Goal: Navigation & Orientation: Find specific page/section

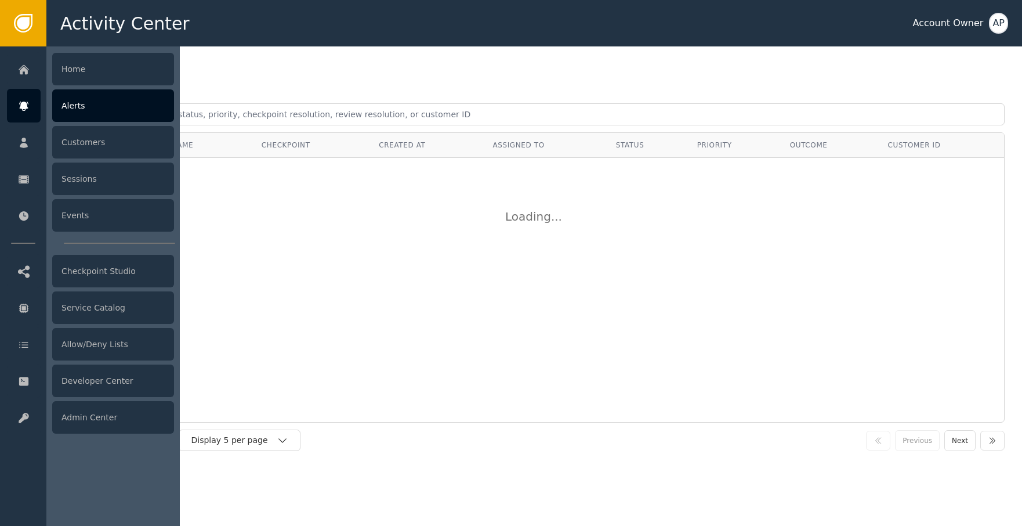
click at [106, 108] on div "Alerts" at bounding box center [113, 105] width 122 height 32
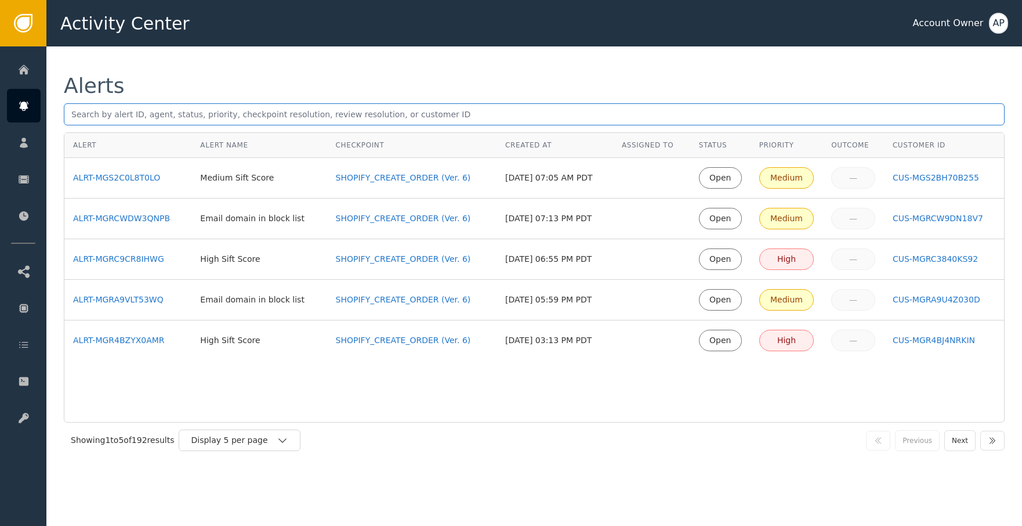
click at [367, 72] on div "Alerts Alert Alert Name Checkpoint Created At Assigned To Status Priority Outco…" at bounding box center [534, 266] width 976 height 440
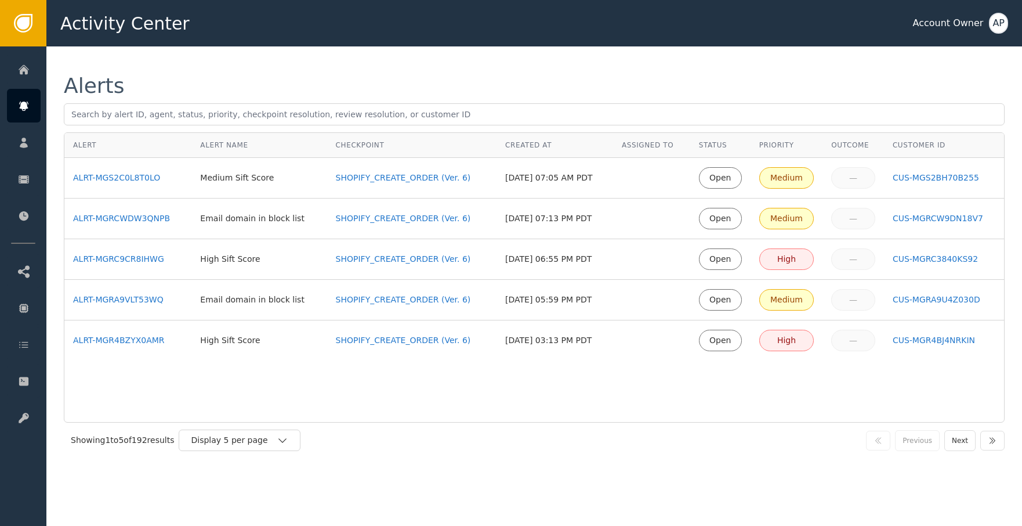
click at [263, 451] on div "Showing 1 to 5 of 192 results Display 5 per page Previous Next" at bounding box center [534, 439] width 941 height 35
click at [267, 443] on div "Display 5 per page" at bounding box center [234, 440] width 86 height 12
click at [261, 486] on div "Display 25 per page" at bounding box center [242, 488] width 93 height 12
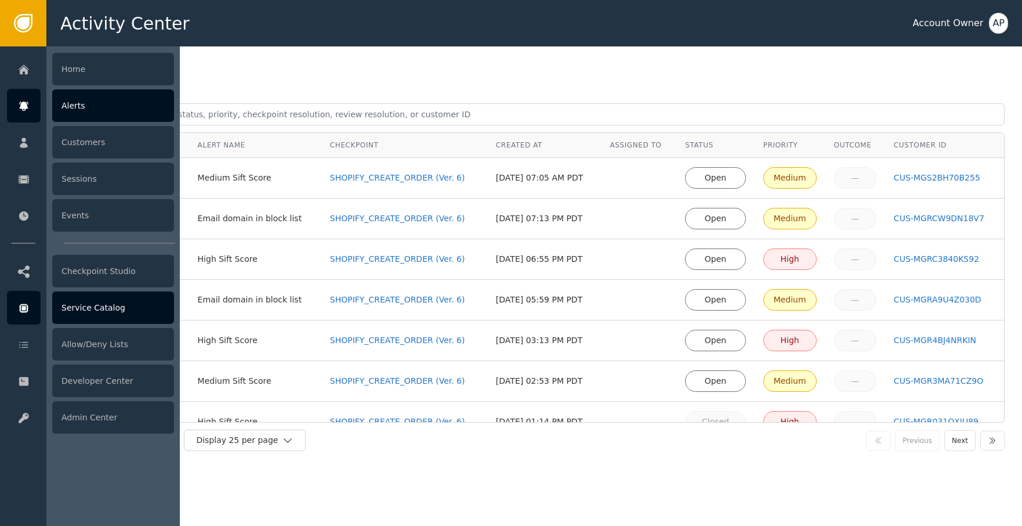
click at [83, 308] on div "Service Catalog" at bounding box center [113, 307] width 122 height 32
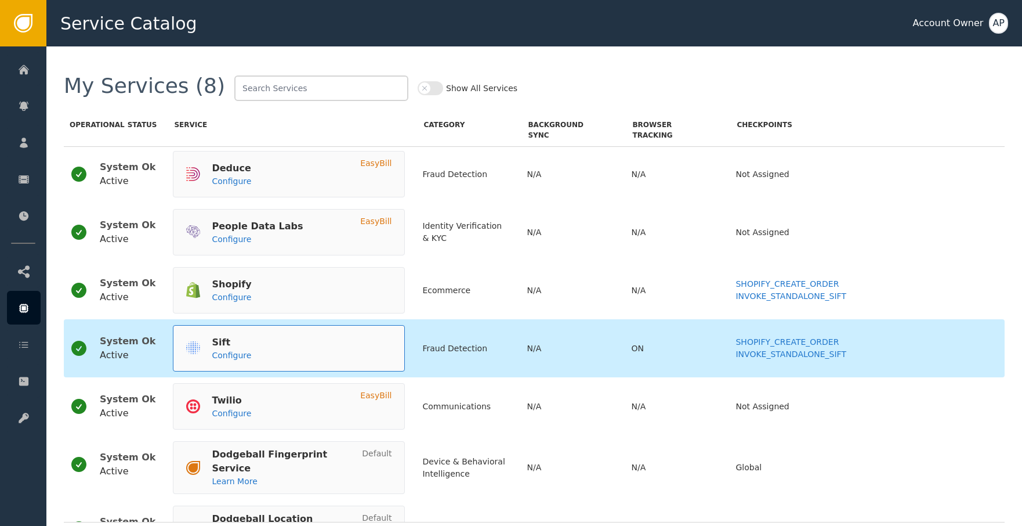
scroll to position [2, 0]
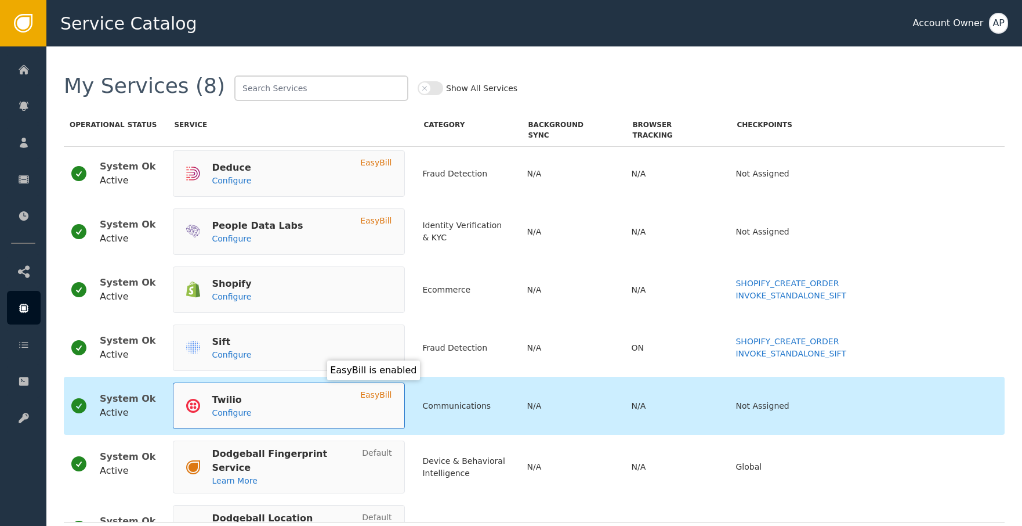
click at [362, 394] on div "EasyBill" at bounding box center [375, 395] width 31 height 12
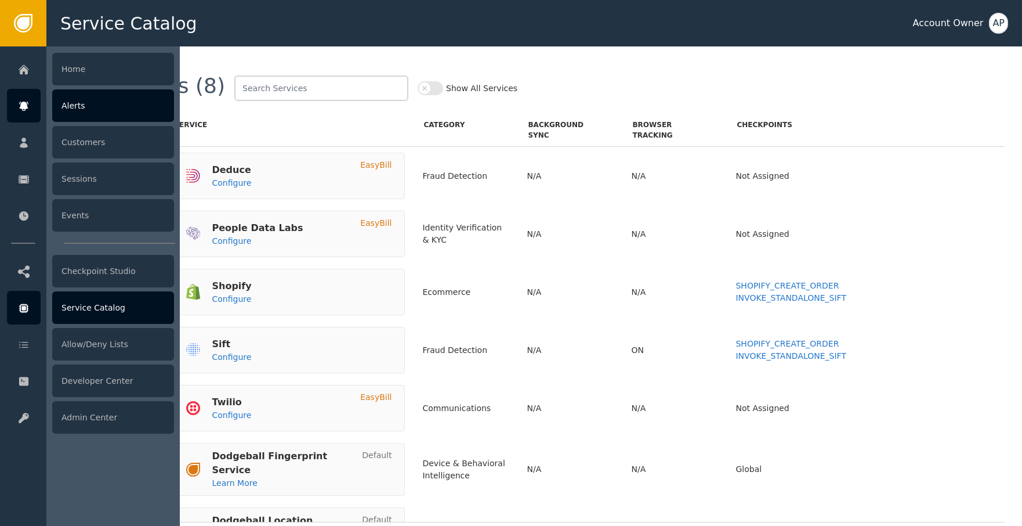
click at [106, 108] on div "Alerts" at bounding box center [113, 105] width 122 height 32
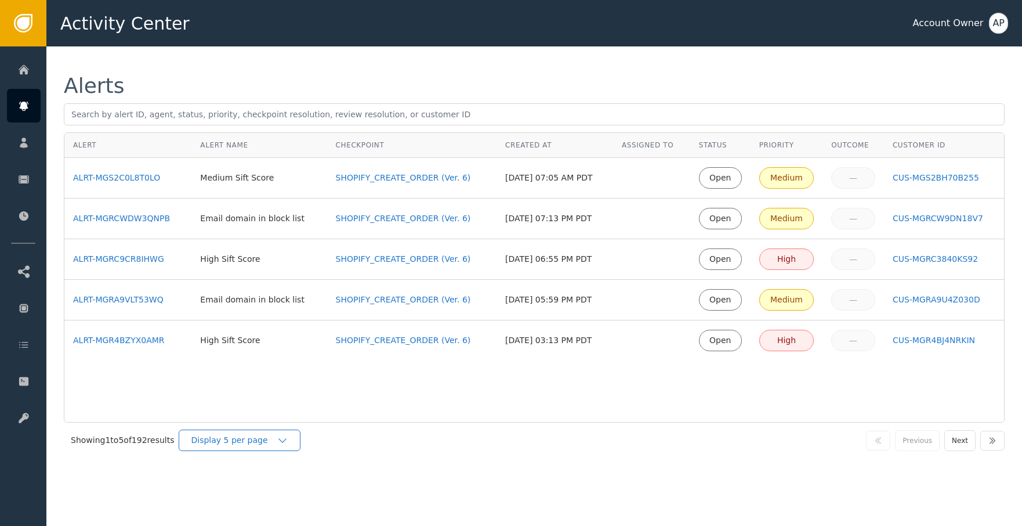
click at [265, 440] on div "Display 5 per page" at bounding box center [234, 440] width 86 height 12
click at [262, 484] on div "Display 25 per page" at bounding box center [242, 488] width 93 height 12
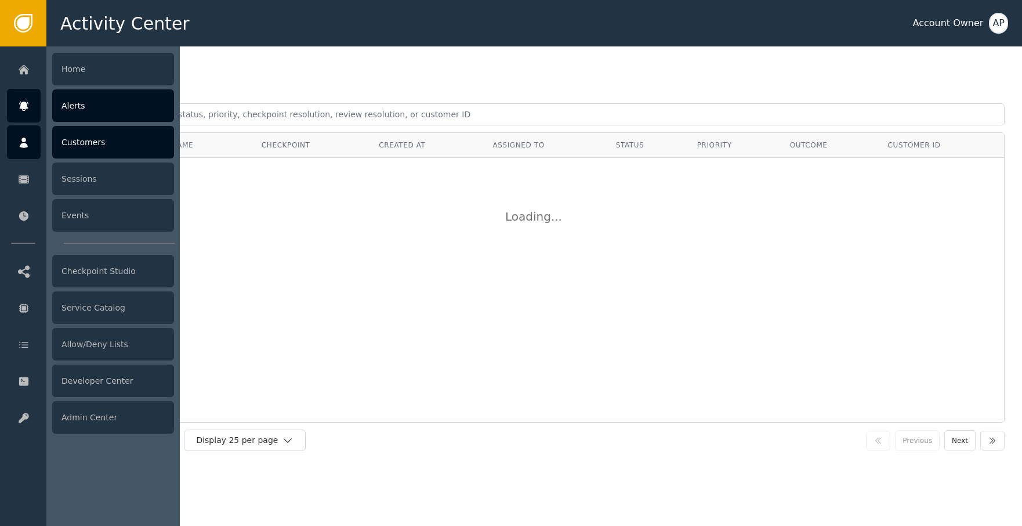
click at [30, 146] on div at bounding box center [24, 142] width 34 height 34
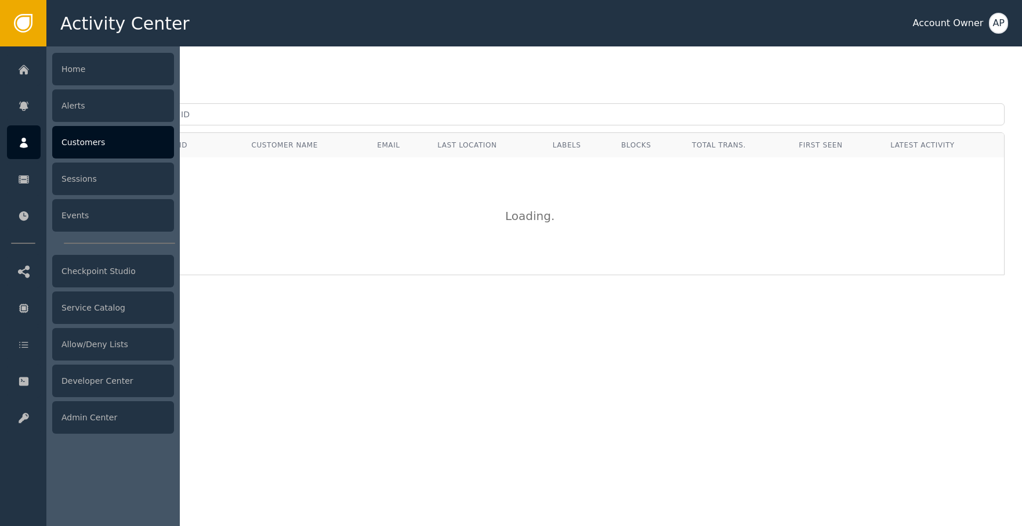
drag, startPoint x: 46, startPoint y: 142, endPoint x: 38, endPoint y: 143, distance: 8.8
click at [46, 143] on link "Customers" at bounding box center [90, 142] width 167 height 34
click at [37, 143] on div at bounding box center [24, 142] width 34 height 34
click at [92, 148] on div "Customers" at bounding box center [113, 142] width 122 height 32
click at [95, 114] on div "Alerts" at bounding box center [113, 105] width 122 height 32
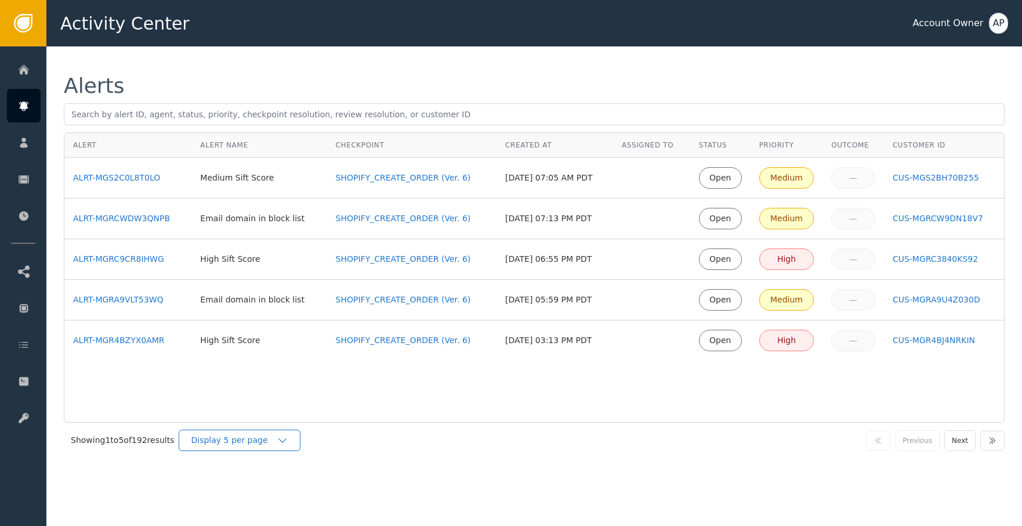
click at [258, 437] on div "Display 5 per page" at bounding box center [234, 440] width 86 height 12
click at [265, 479] on div "Display 25 per page" at bounding box center [242, 488] width 116 height 22
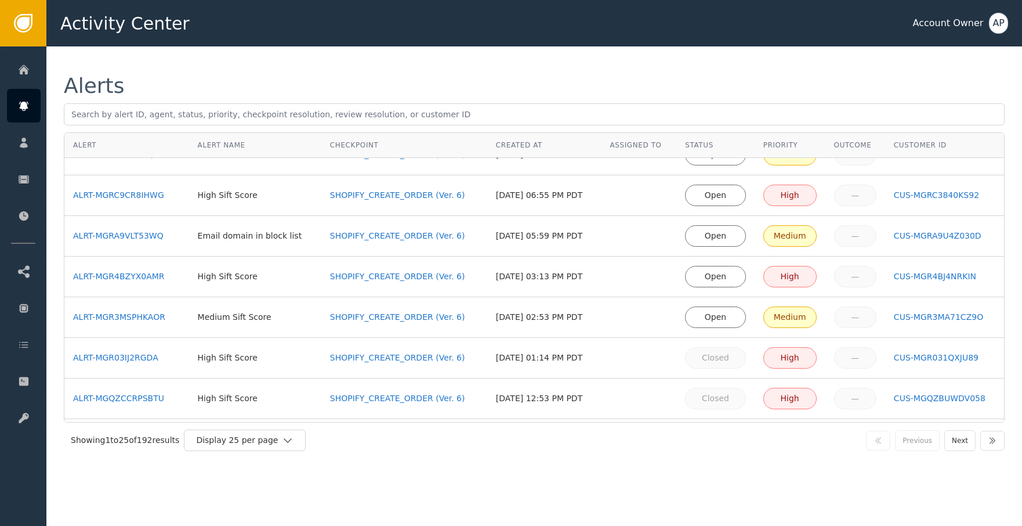
scroll to position [73, 0]
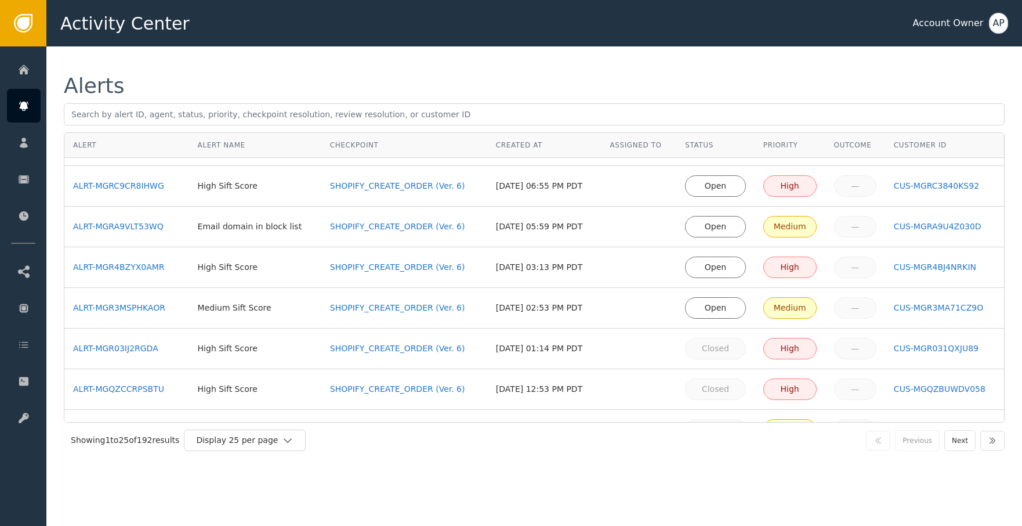
drag, startPoint x: 160, startPoint y: 186, endPoint x: 201, endPoint y: 197, distance: 42.6
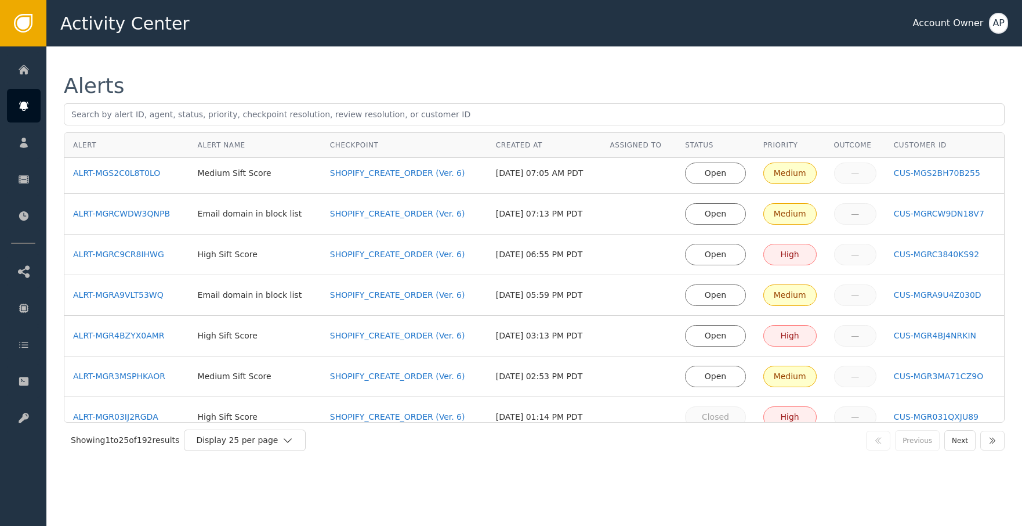
scroll to position [0, 0]
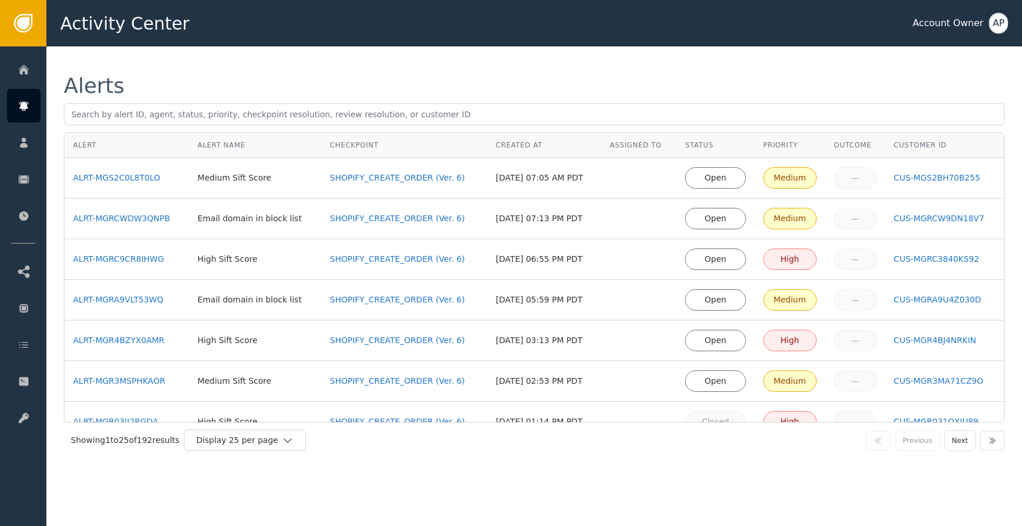
drag, startPoint x: 147, startPoint y: 221, endPoint x: 146, endPoint y: 203, distance: 18.1
drag, startPoint x: 325, startPoint y: 84, endPoint x: 318, endPoint y: 86, distance: 7.3
click at [325, 84] on div "Alerts" at bounding box center [534, 85] width 941 height 21
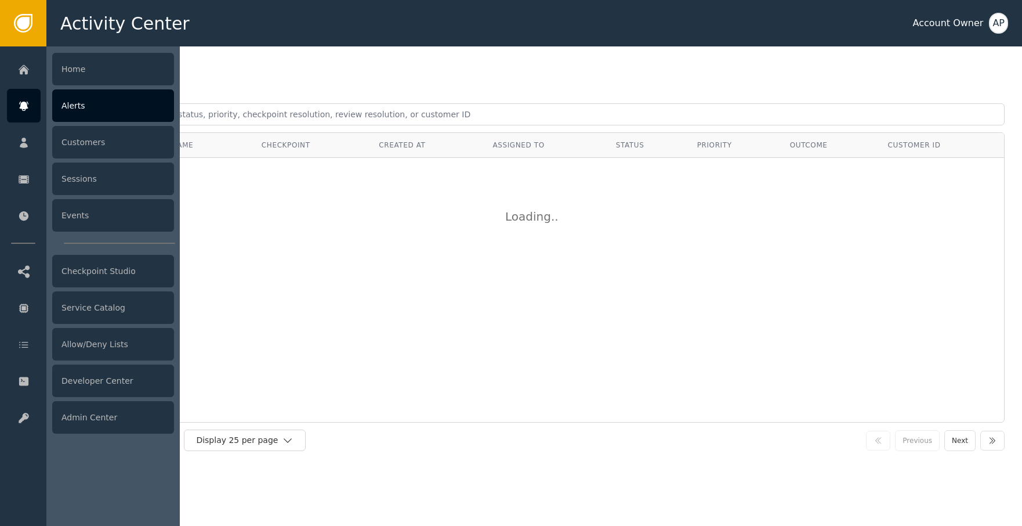
click at [30, 112] on div at bounding box center [24, 106] width 34 height 34
click at [92, 109] on div "Alerts" at bounding box center [113, 105] width 122 height 32
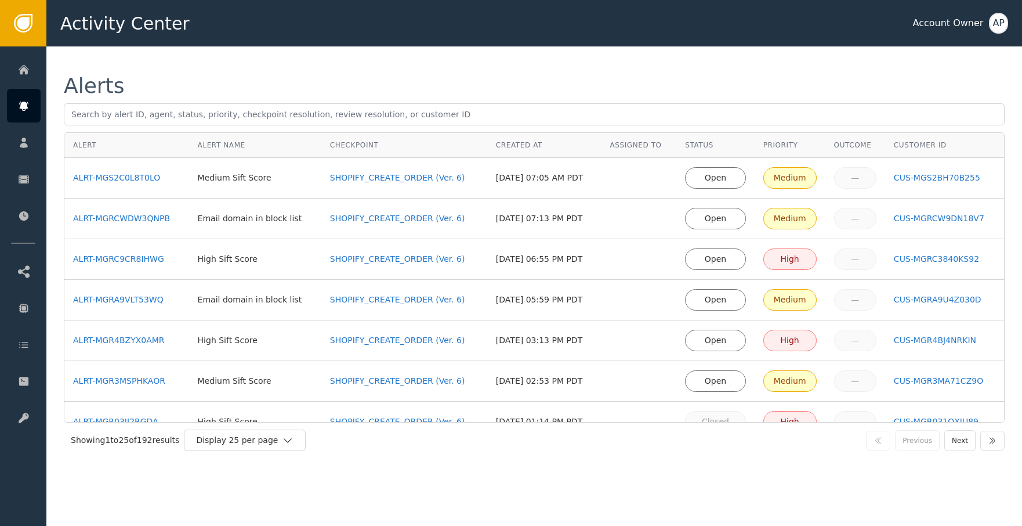
click at [325, 74] on div "Alerts Alert Alert Name Checkpoint Created At Assigned To Status Priority Outco…" at bounding box center [534, 266] width 976 height 440
drag, startPoint x: 132, startPoint y: 180, endPoint x: 1020, endPoint y: 157, distance: 888.5
